Goal: Task Accomplishment & Management: Manage account settings

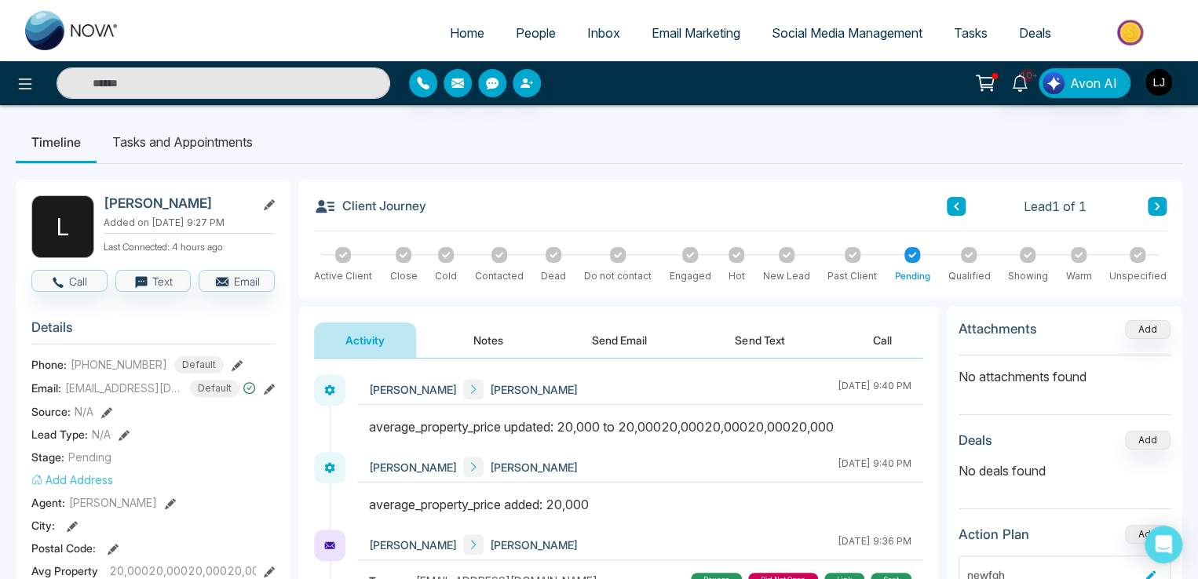
click at [523, 27] on span "People" at bounding box center [536, 33] width 40 height 16
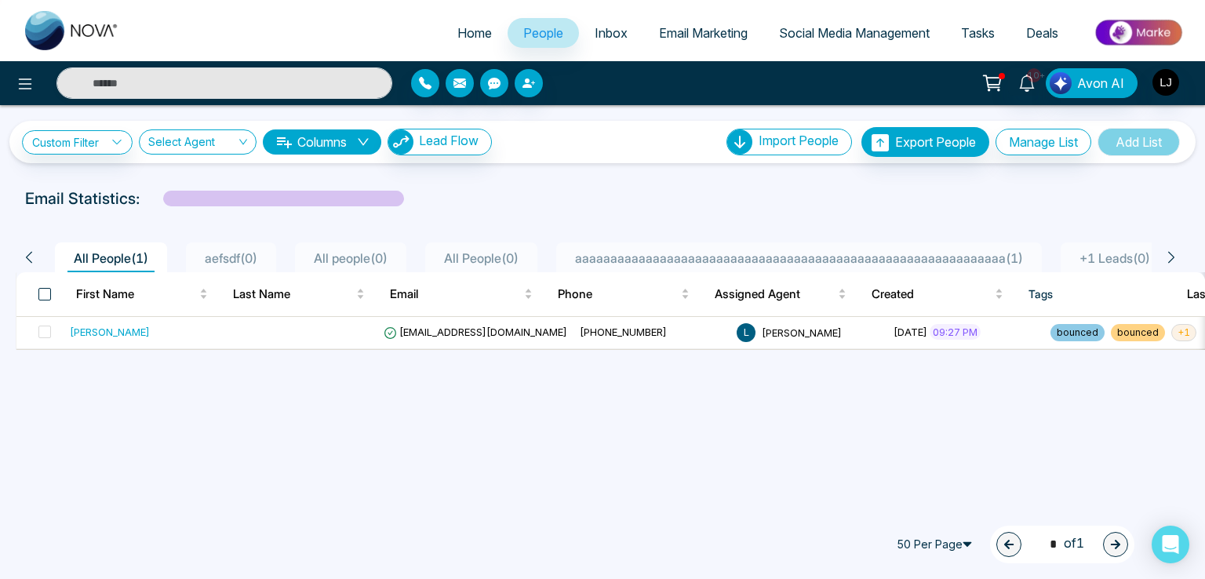
click at [45, 290] on span at bounding box center [44, 294] width 13 height 13
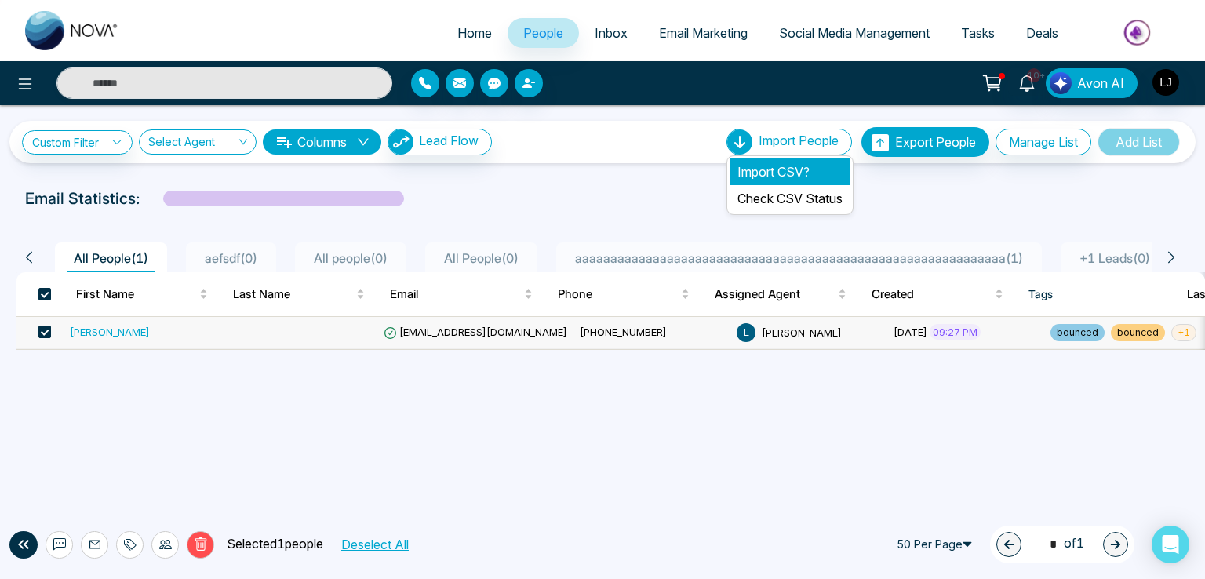
click at [779, 170] on li "Import CSV?" at bounding box center [790, 172] width 121 height 27
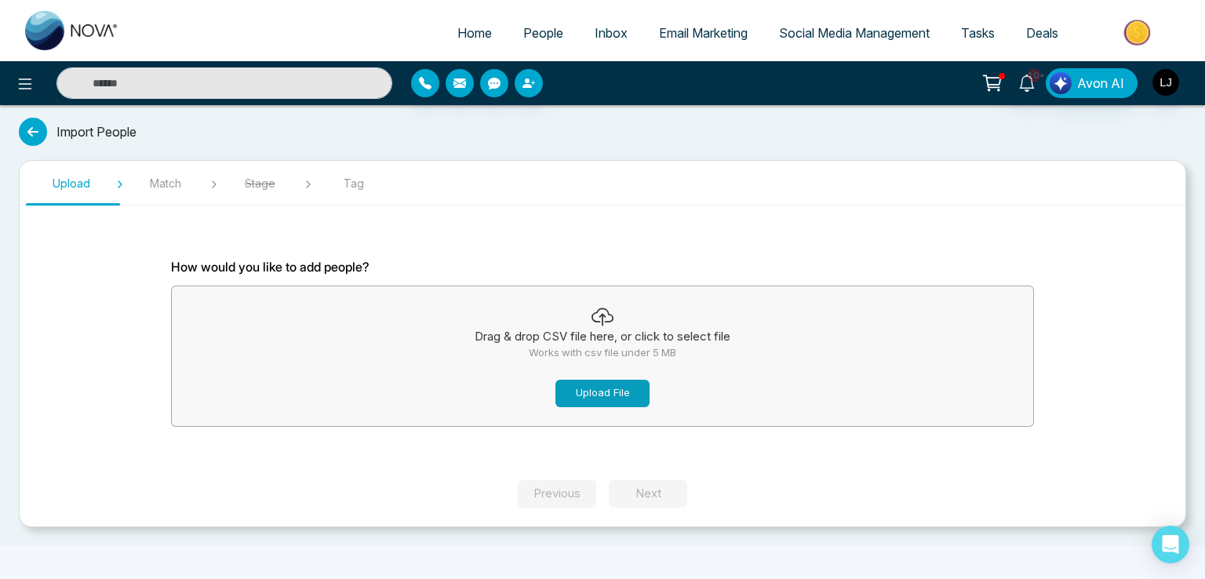
click at [592, 396] on button "Upload File" at bounding box center [603, 393] width 94 height 27
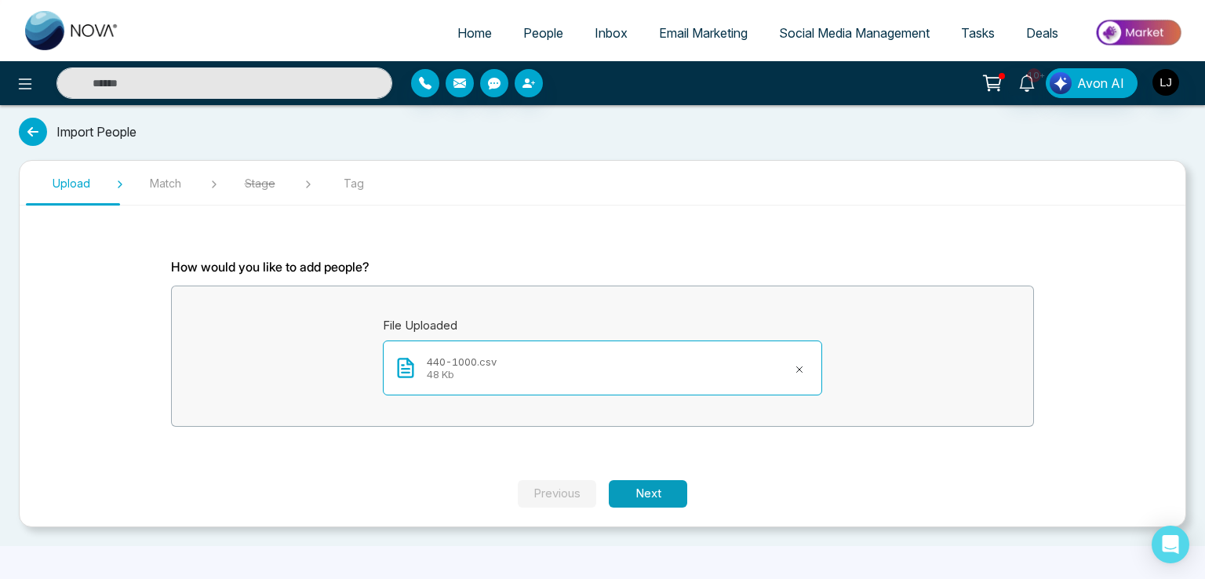
click at [643, 491] on button "Next" at bounding box center [648, 493] width 78 height 27
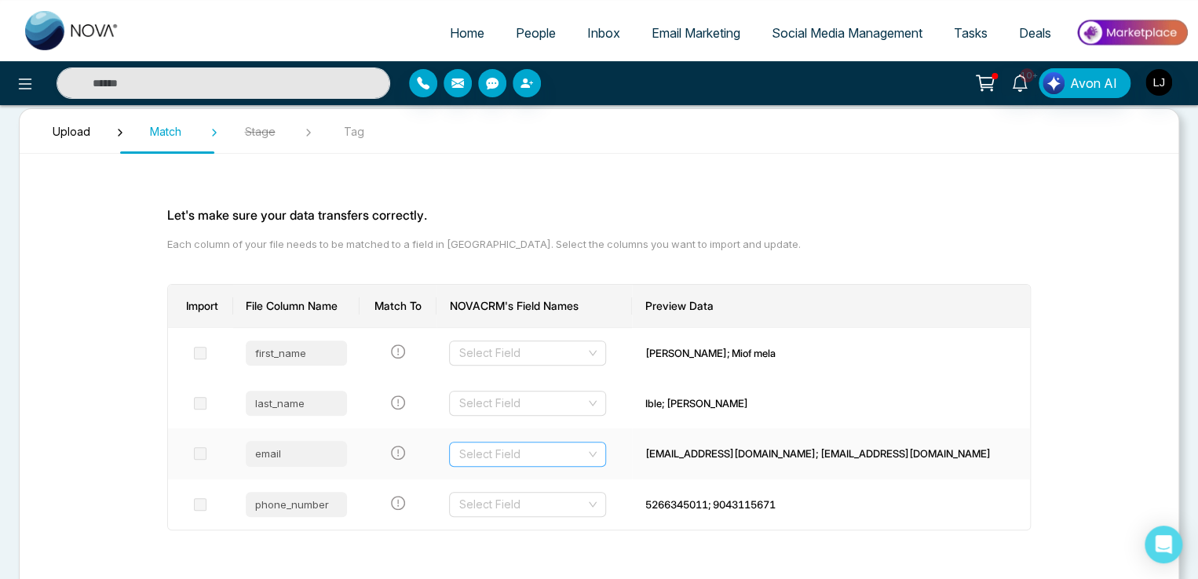
scroll to position [78, 0]
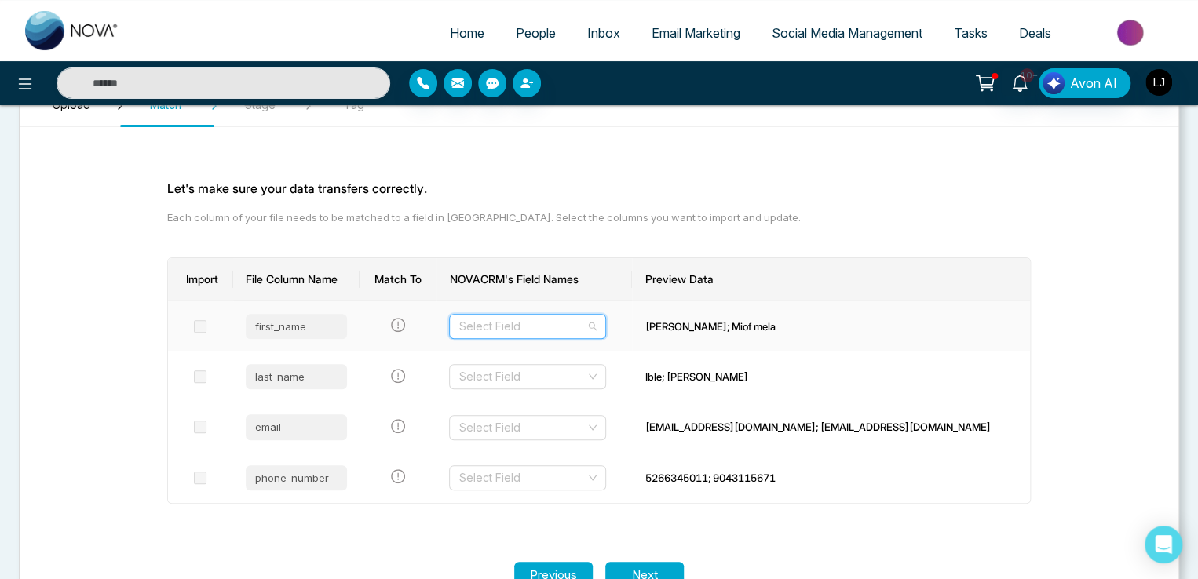
click at [523, 322] on input "search" at bounding box center [521, 327] width 127 height 24
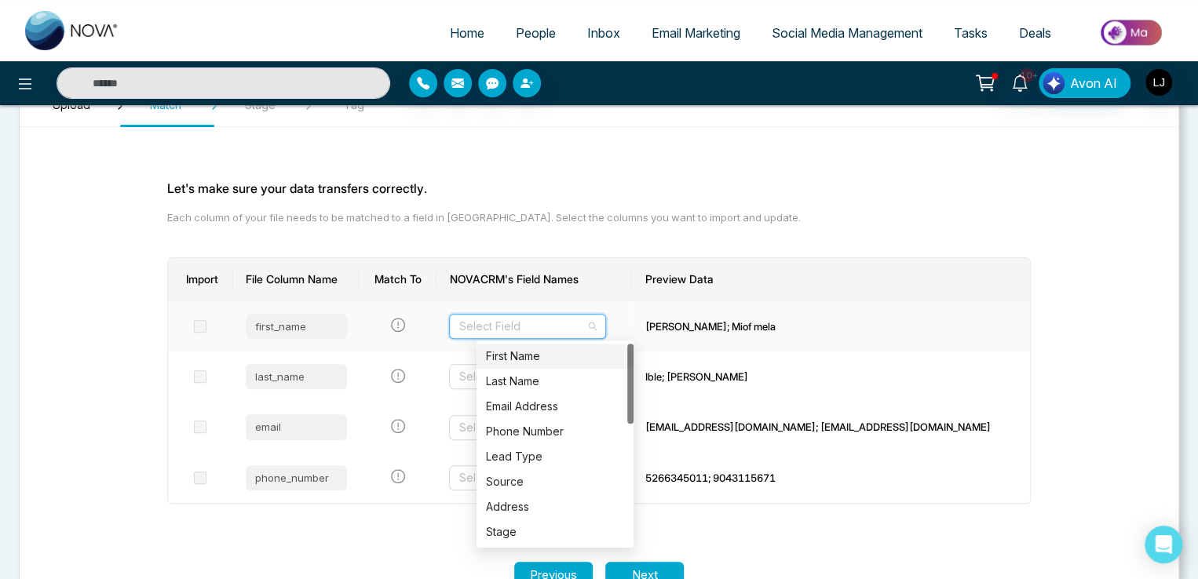
click at [524, 356] on div "First Name" at bounding box center [555, 356] width 138 height 17
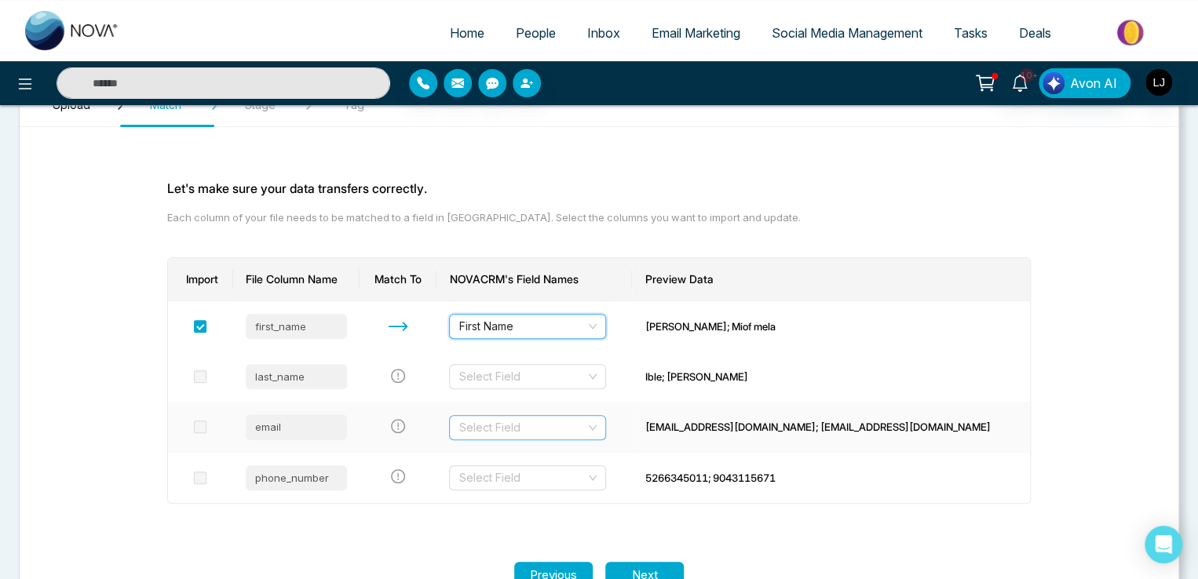
click at [528, 422] on input "search" at bounding box center [521, 428] width 127 height 24
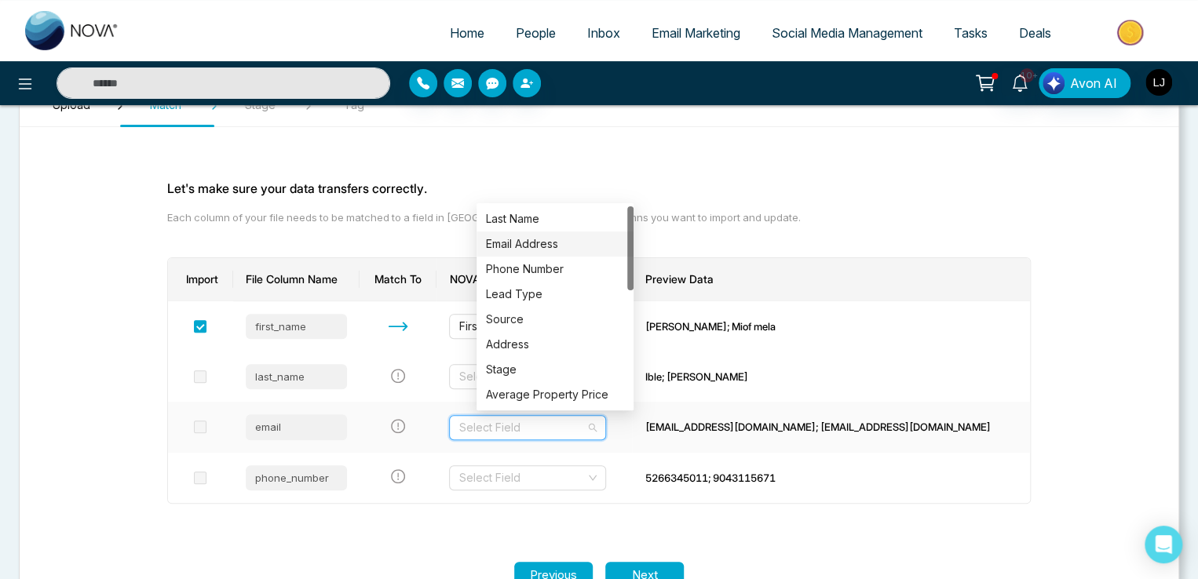
click at [528, 246] on div "Email Address" at bounding box center [555, 243] width 138 height 17
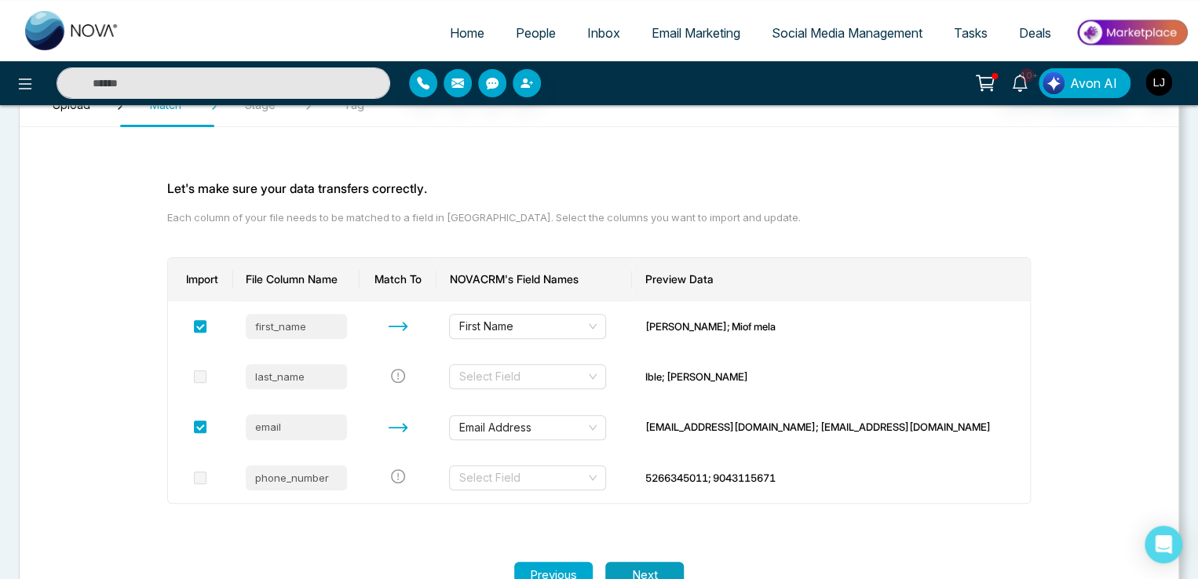
click at [634, 563] on button "Next" at bounding box center [644, 575] width 78 height 27
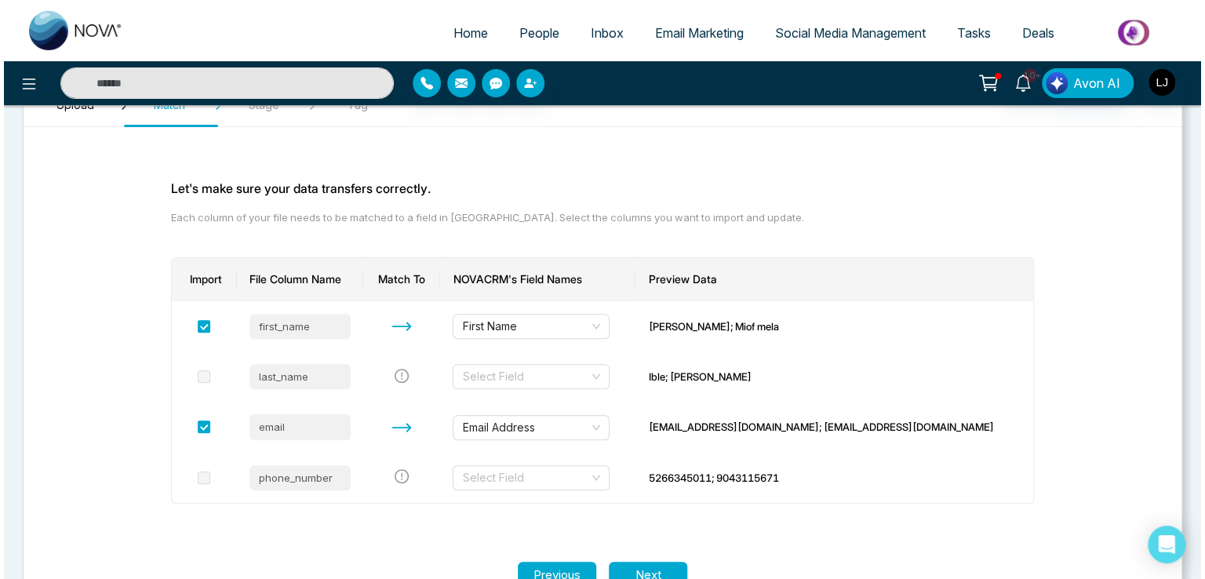
scroll to position [0, 0]
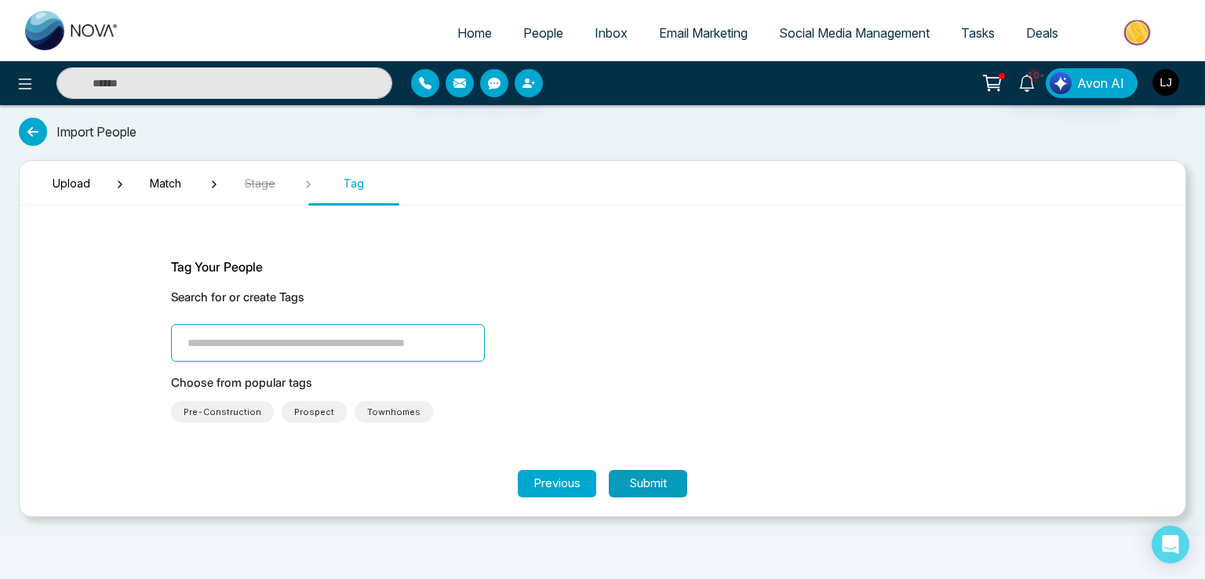
click at [633, 480] on button "Submit" at bounding box center [648, 483] width 78 height 27
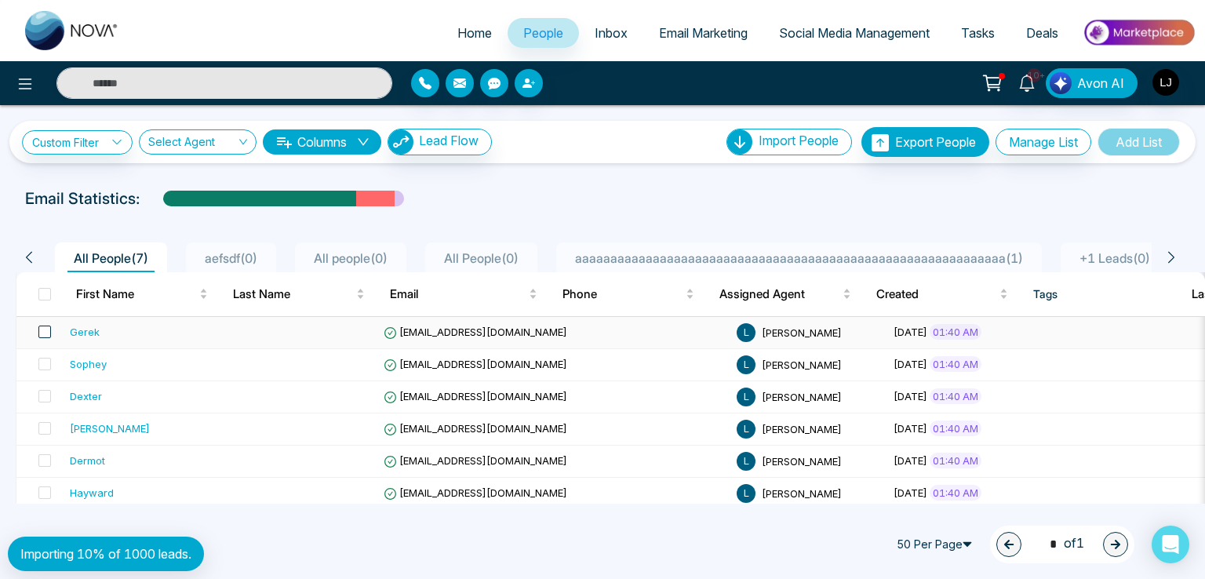
click at [47, 333] on span at bounding box center [44, 332] width 13 height 13
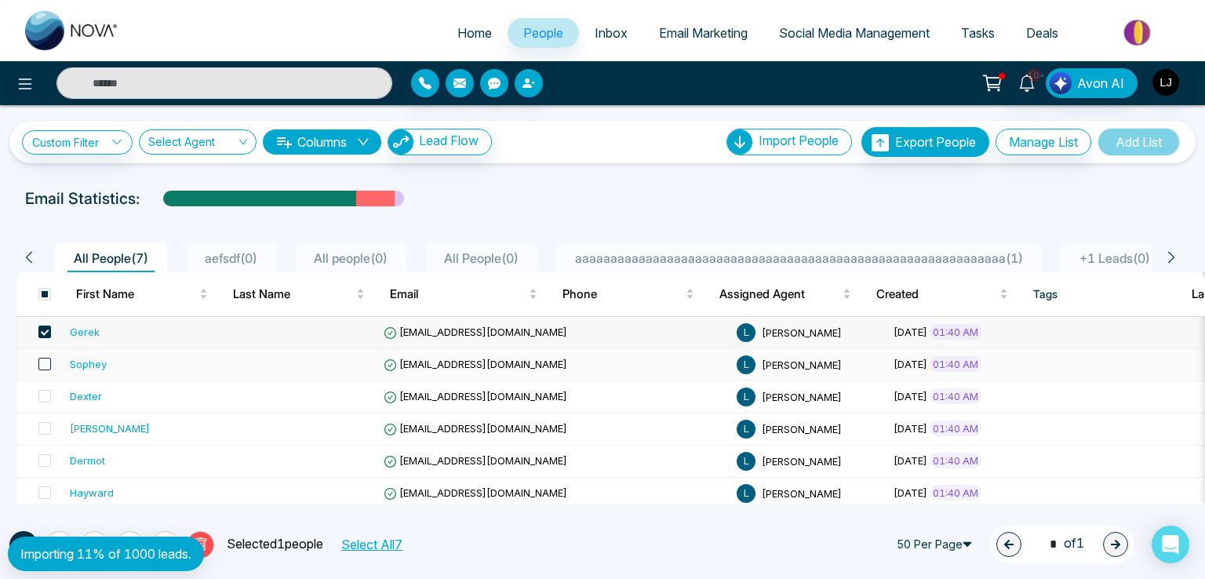
click at [44, 364] on span at bounding box center [44, 364] width 13 height 13
click at [43, 399] on span at bounding box center [44, 396] width 13 height 13
click at [44, 425] on span at bounding box center [44, 428] width 13 height 13
click at [45, 453] on label at bounding box center [40, 461] width 22 height 17
click at [45, 493] on span at bounding box center [44, 493] width 13 height 13
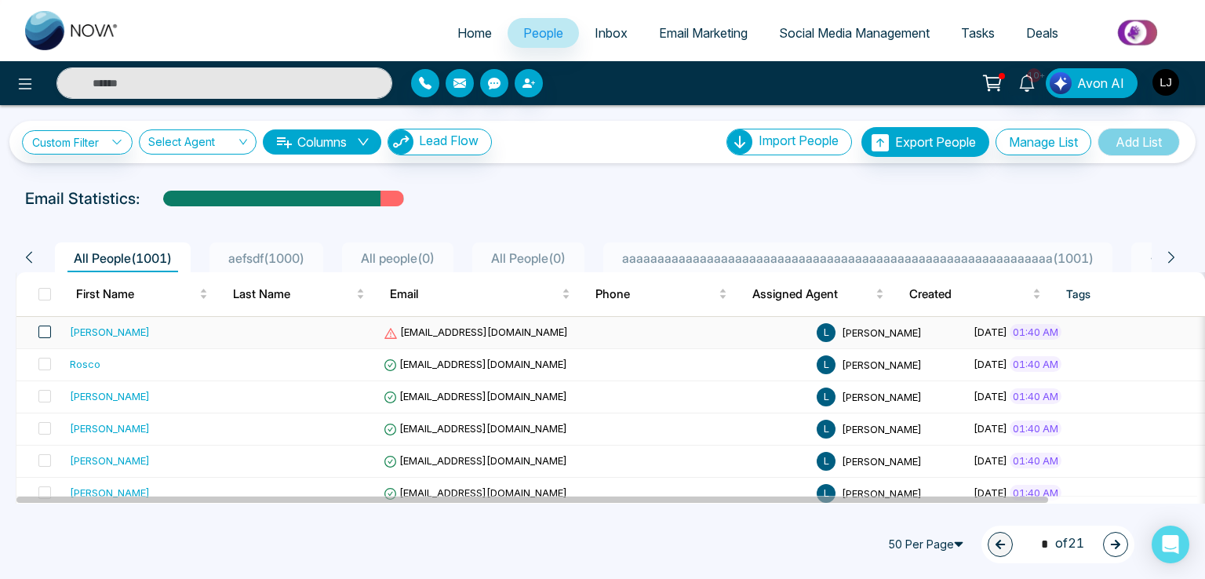
click at [42, 330] on span at bounding box center [44, 332] width 13 height 13
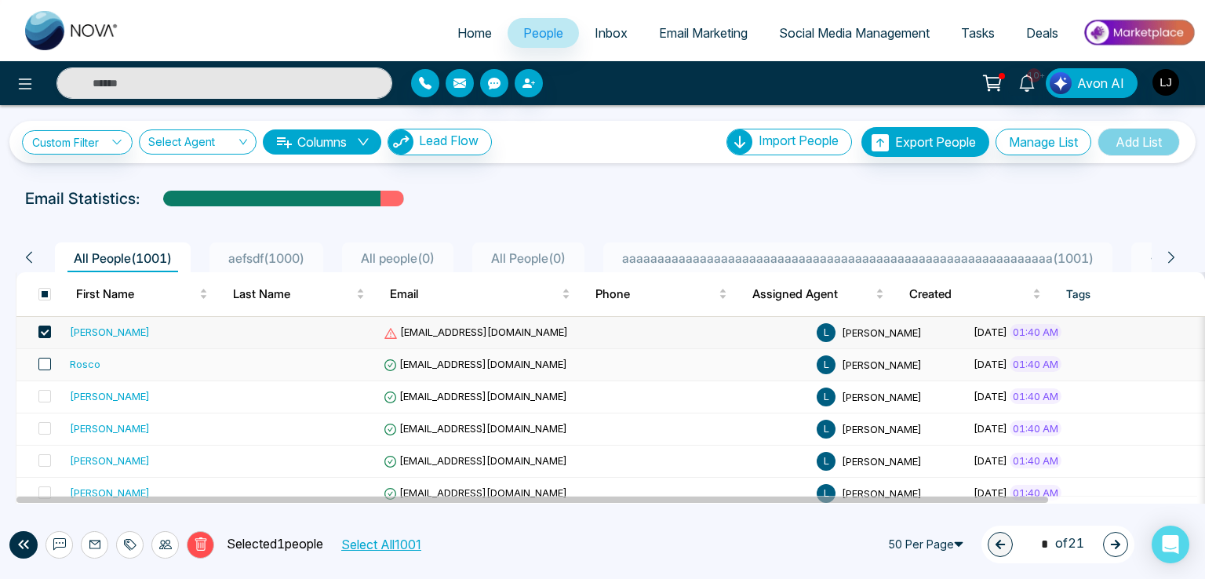
click at [38, 364] on span at bounding box center [44, 364] width 13 height 13
click at [45, 388] on label at bounding box center [40, 396] width 22 height 17
click at [46, 434] on label at bounding box center [40, 429] width 22 height 17
click at [42, 458] on span at bounding box center [44, 460] width 13 height 13
click at [44, 485] on label at bounding box center [40, 493] width 22 height 17
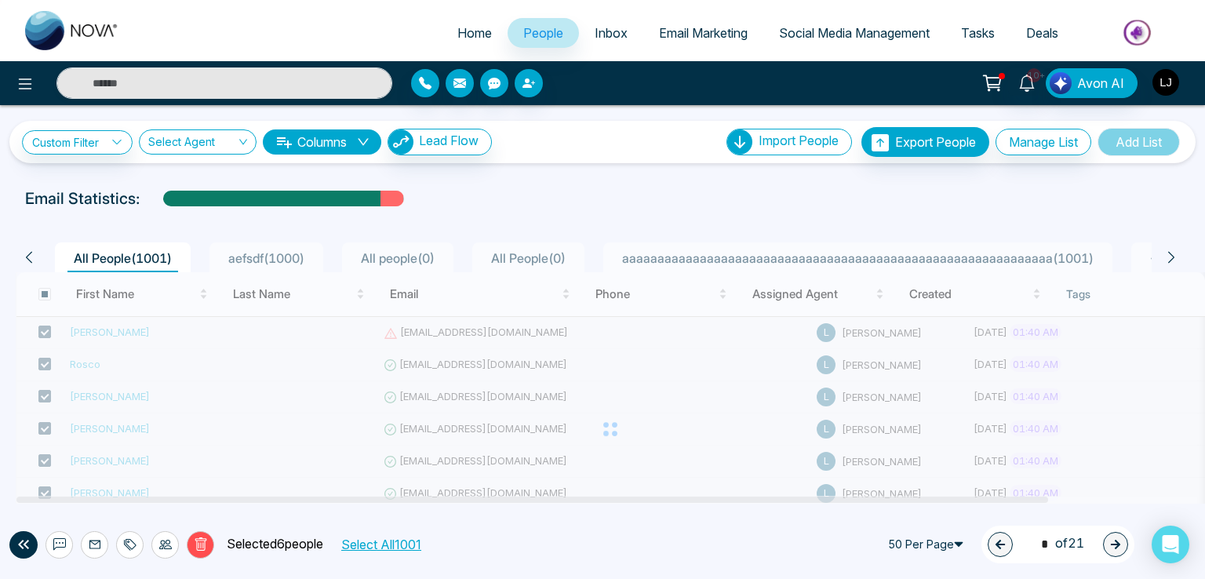
click at [1156, 82] on img "button" at bounding box center [1166, 82] width 27 height 27
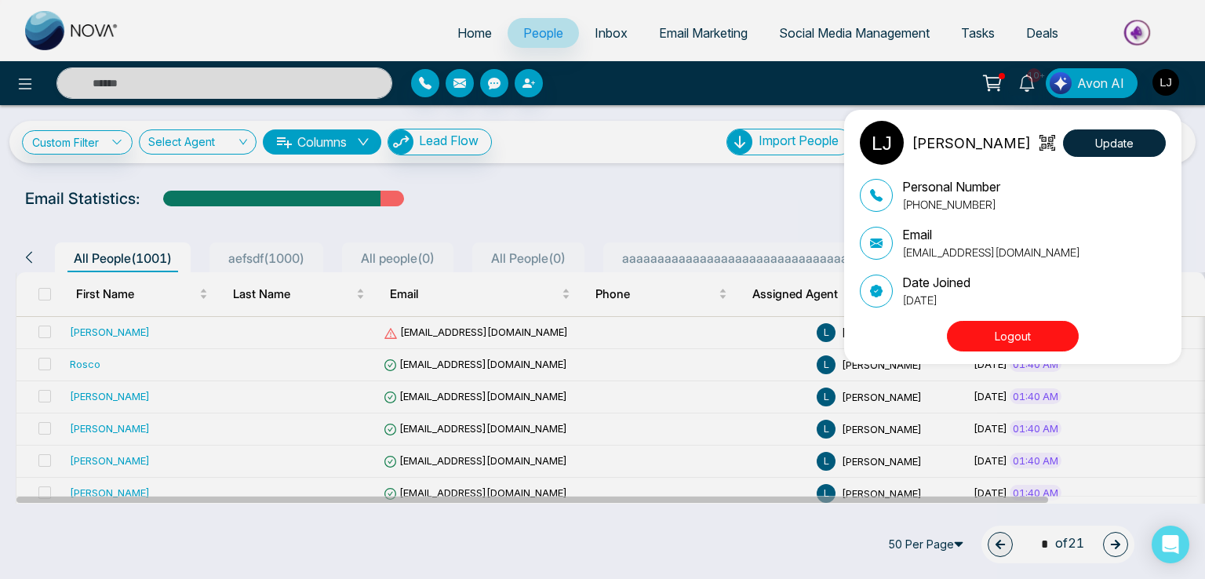
click at [983, 326] on button "Logout" at bounding box center [1013, 336] width 132 height 31
